Goal: Task Accomplishment & Management: Use online tool/utility

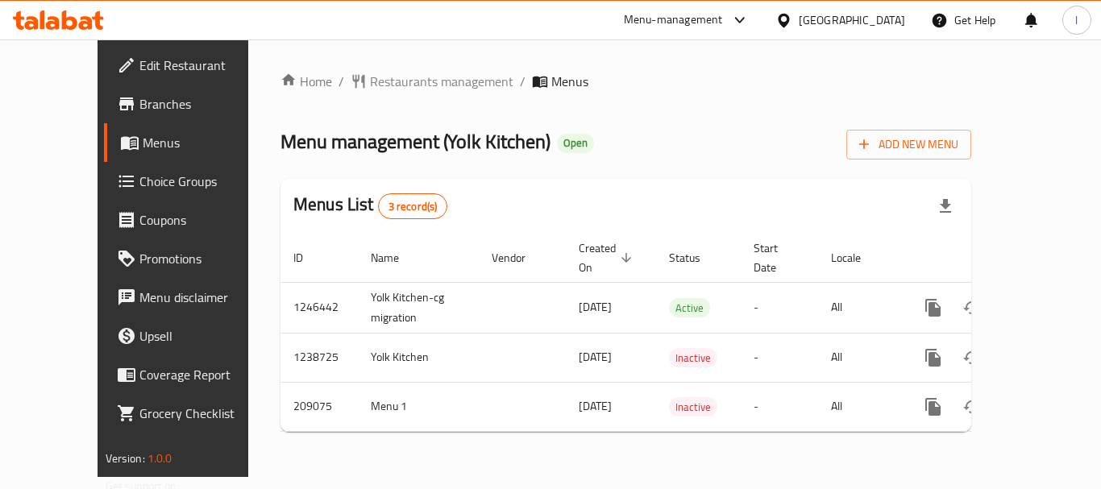
click at [139, 185] on span "Choice Groups" at bounding box center [203, 181] width 129 height 19
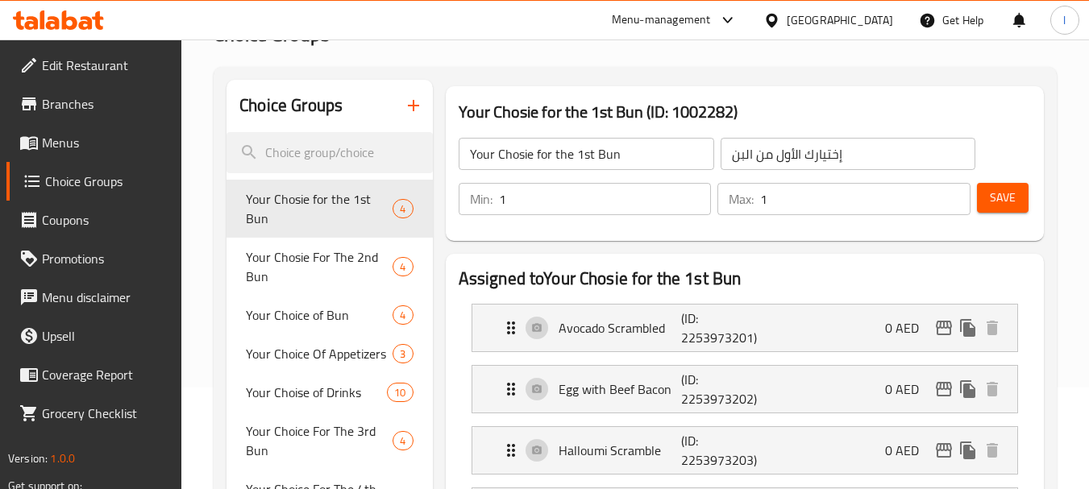
scroll to position [161, 0]
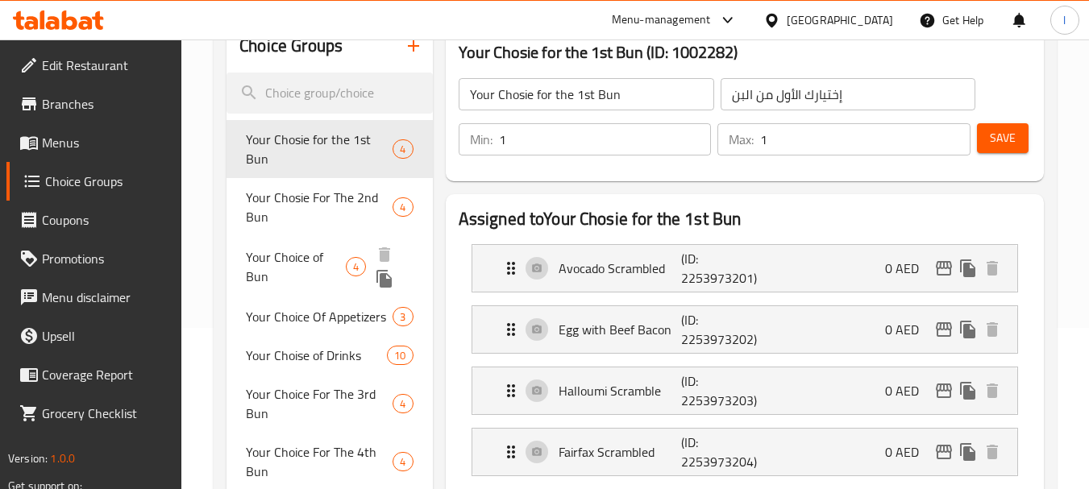
click at [266, 271] on span "Your Choice of Bun" at bounding box center [296, 267] width 100 height 39
type input "Your Choice of Bun"
type input "إختيارك من بن"
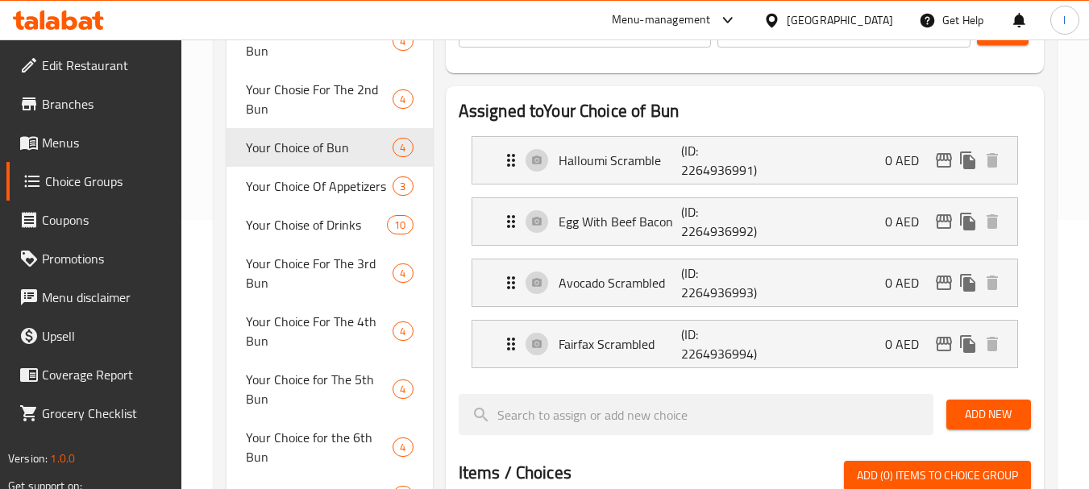
scroll to position [322, 0]
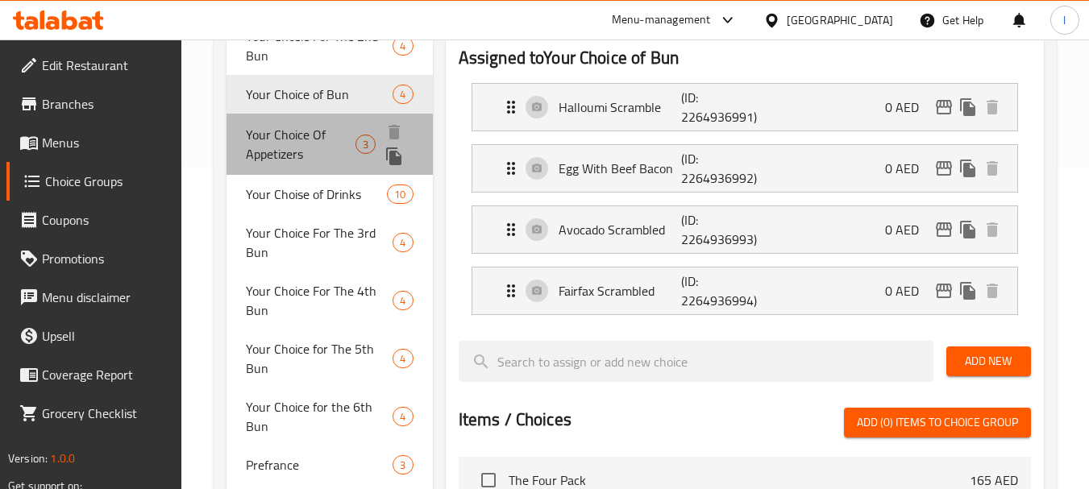
click at [272, 140] on span "Your Choice Of Appetizers" at bounding box center [301, 144] width 110 height 39
type input "Your Choice Of Appetizers"
type input "اختيارك من مقبلات"
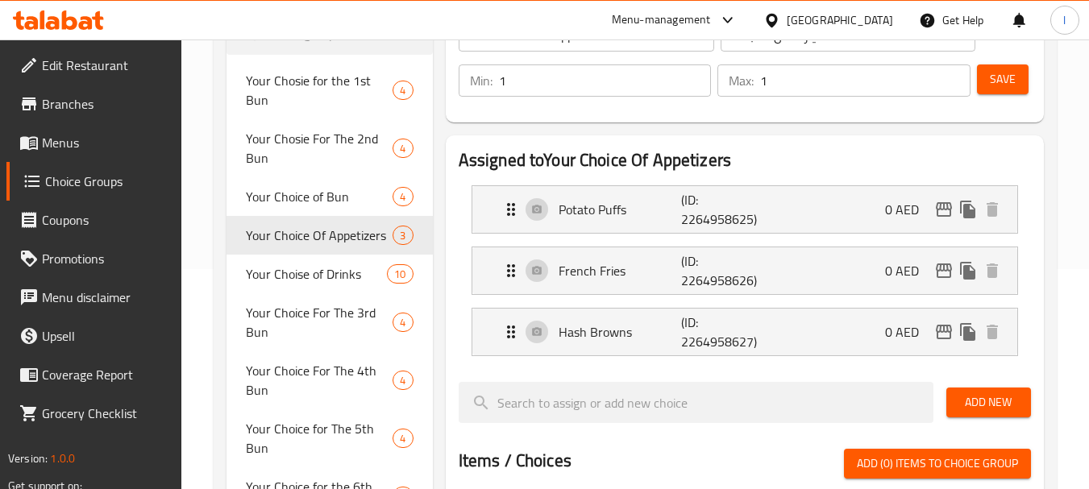
scroll to position [210, 0]
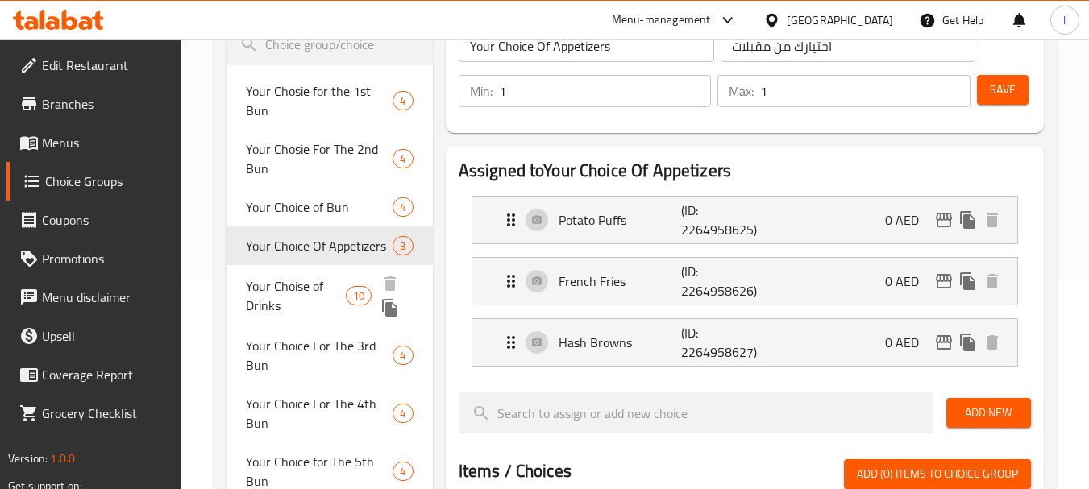
click at [302, 281] on span "Your Choise of Drinks" at bounding box center [295, 296] width 99 height 39
type input "Your Choise of Drinks"
type input "إختيارك من المشروبات"
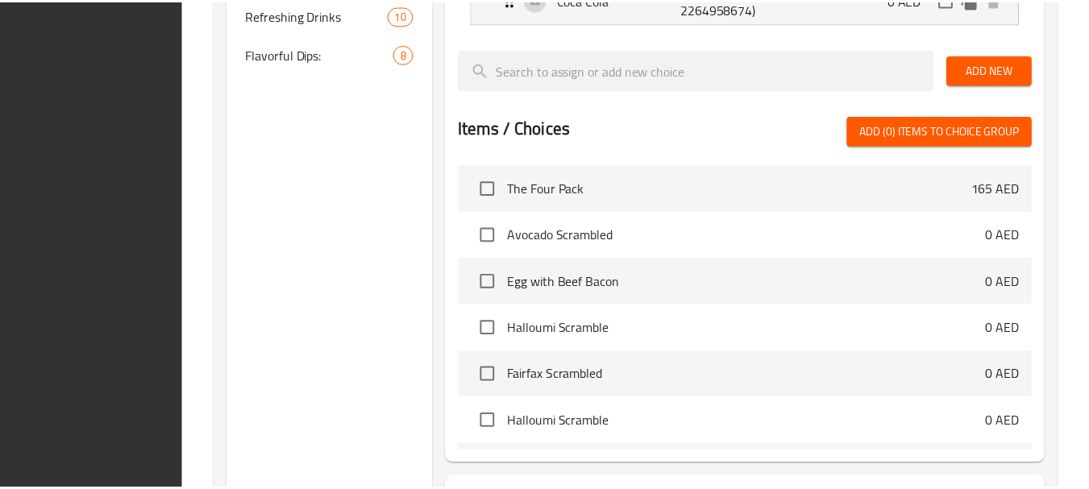
scroll to position [1122, 0]
